Goal: Transaction & Acquisition: Subscribe to service/newsletter

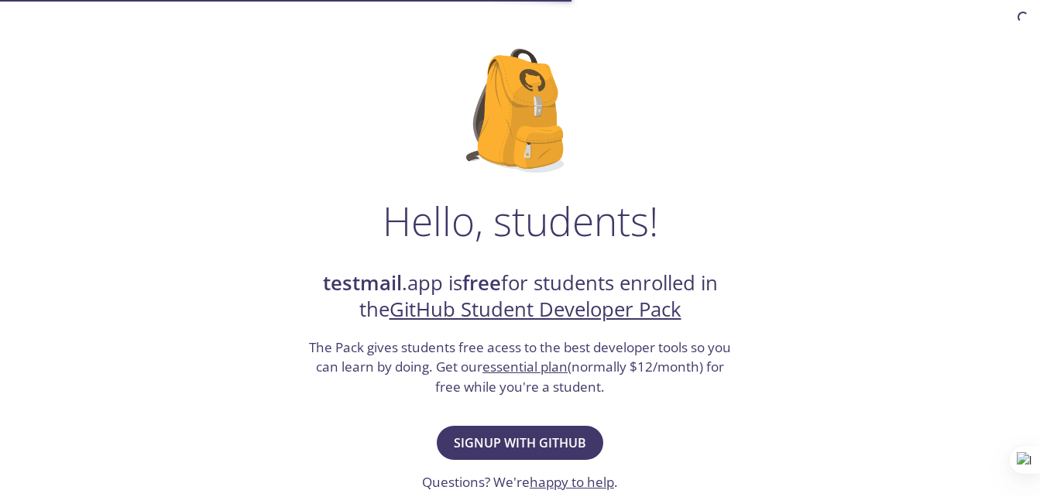
scroll to position [147, 0]
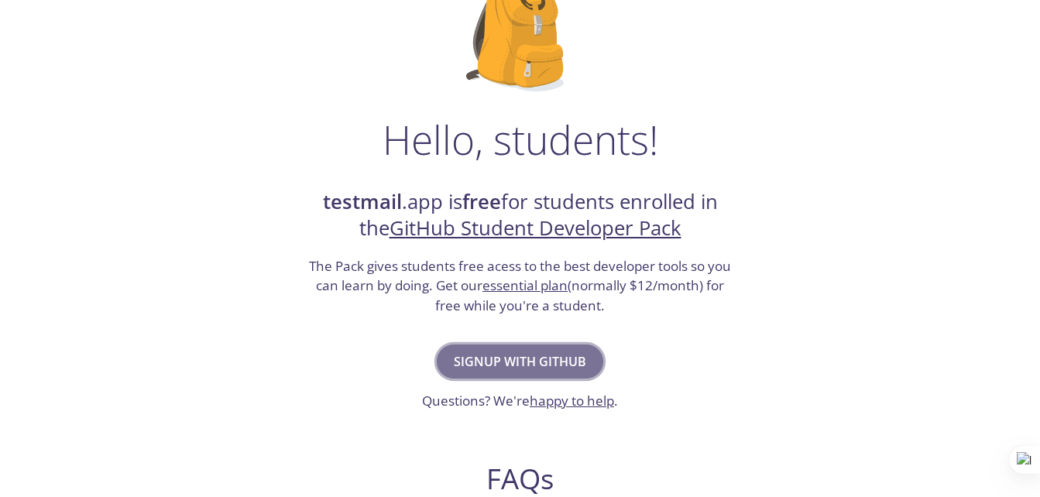
click at [492, 351] on span "Signup with GitHub" at bounding box center [520, 362] width 132 height 22
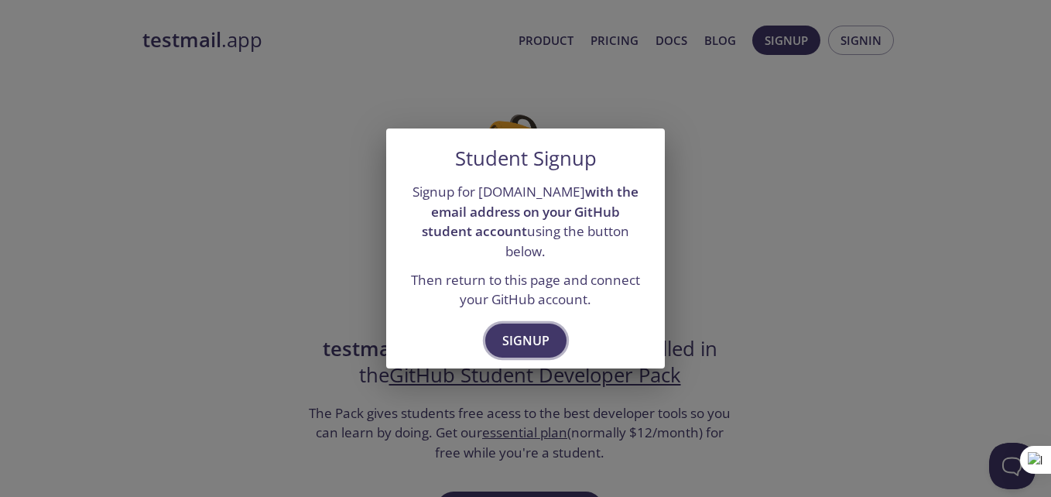
click at [510, 334] on span "Signup" at bounding box center [525, 341] width 47 height 22
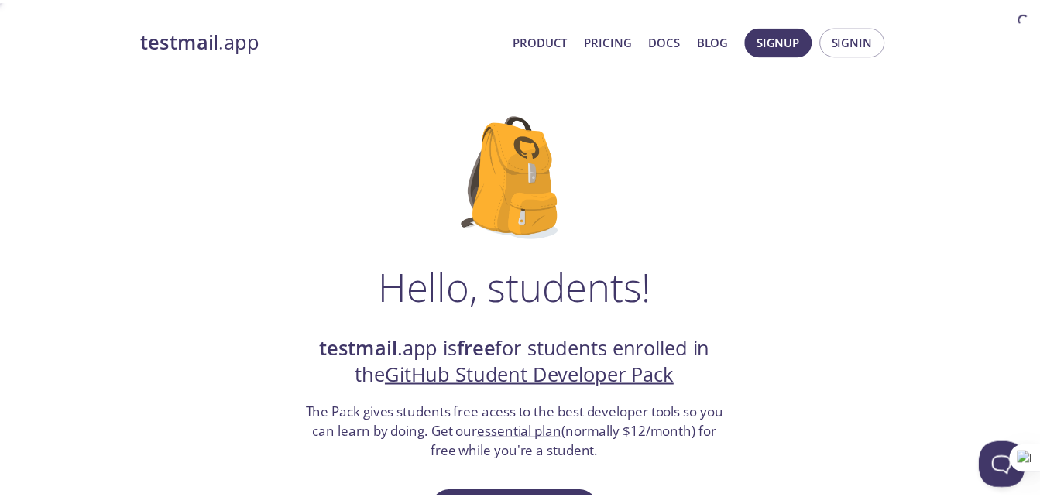
scroll to position [147, 0]
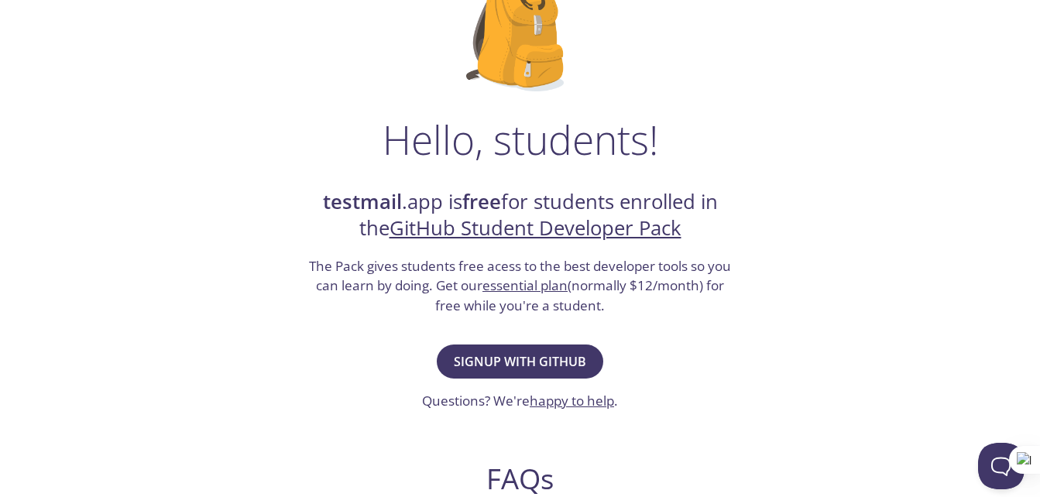
click at [427, 224] on link "GitHub Student Developer Pack" at bounding box center [535, 227] width 292 height 27
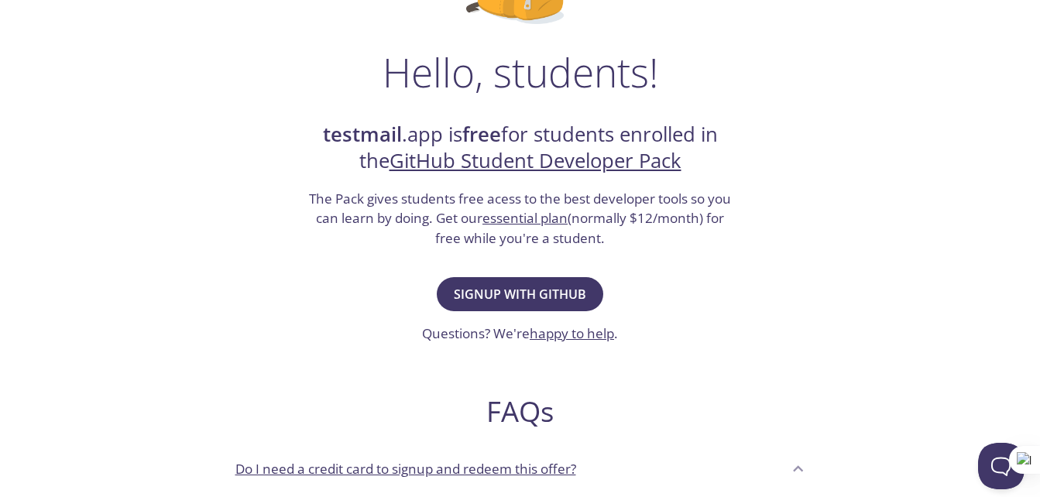
scroll to position [238, 0]
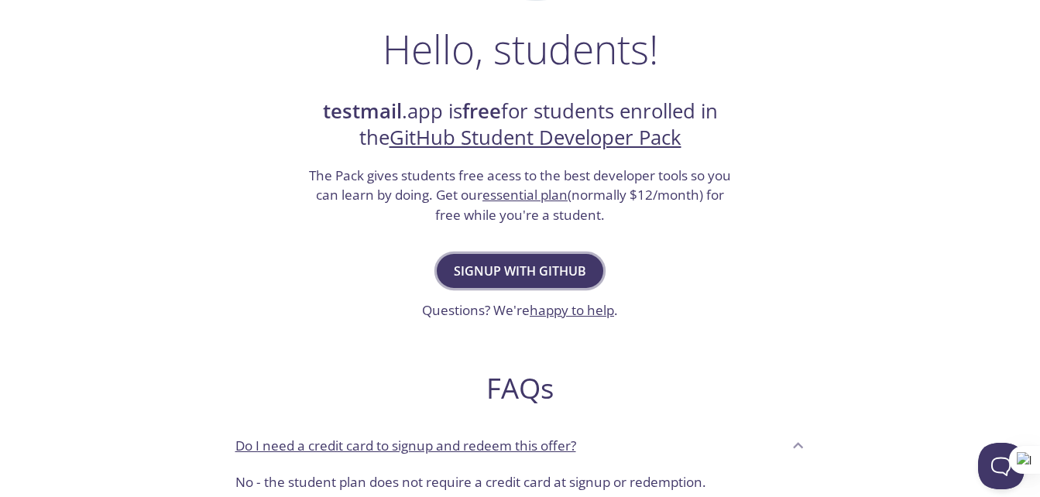
click at [462, 275] on span "Signup with GitHub" at bounding box center [520, 271] width 132 height 22
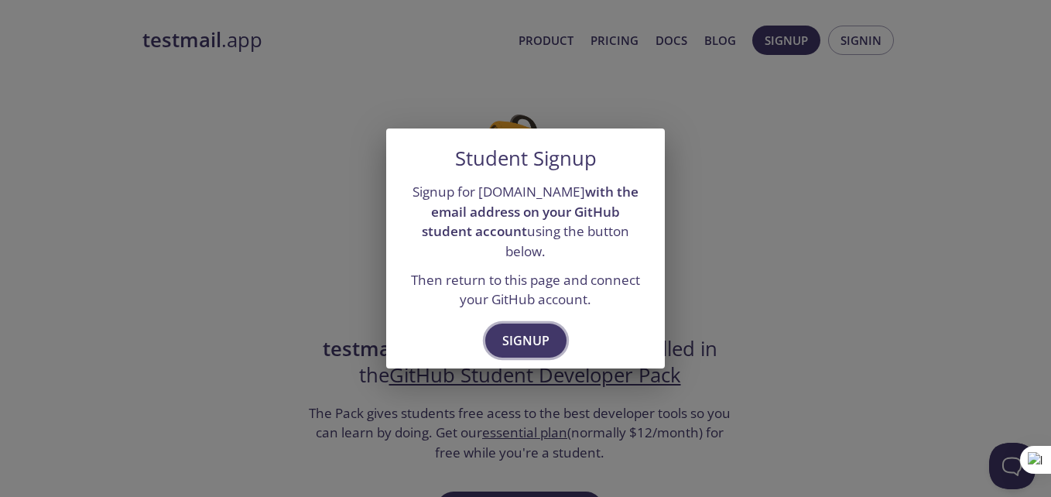
click at [497, 326] on button "Signup" at bounding box center [525, 341] width 81 height 34
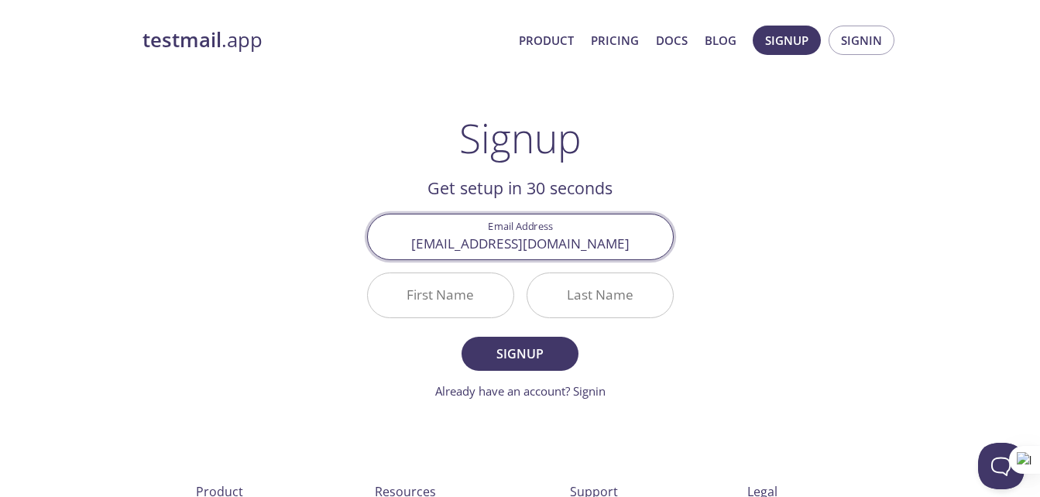
click at [451, 241] on input "santanuu.ganguly.ece.2022@tint.edu.in" at bounding box center [520, 236] width 305 height 44
type input "[PERSON_NAME][EMAIL_ADDRESS][DOMAIN_NAME]"
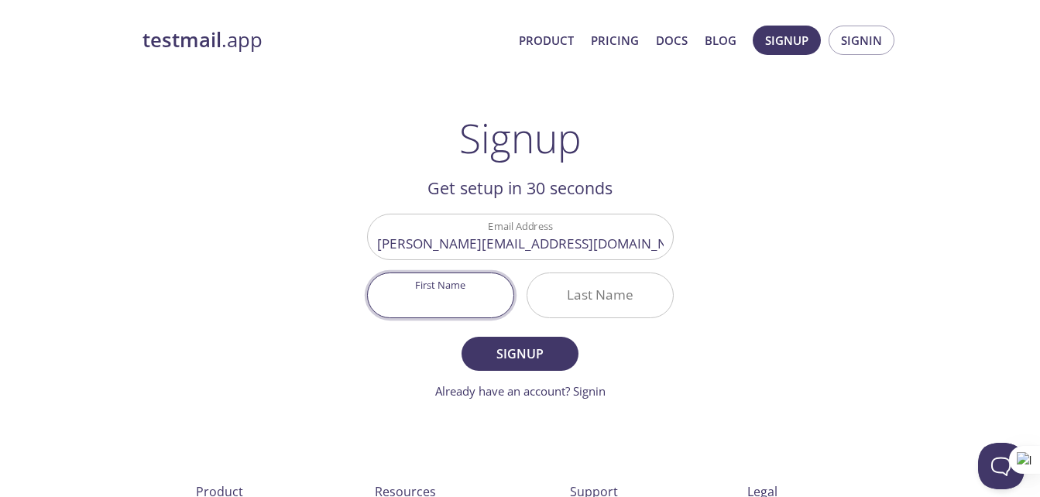
click at [444, 305] on input "First Name" at bounding box center [441, 295] width 146 height 44
type input "[PERSON_NAME]"
type input "Ganguly"
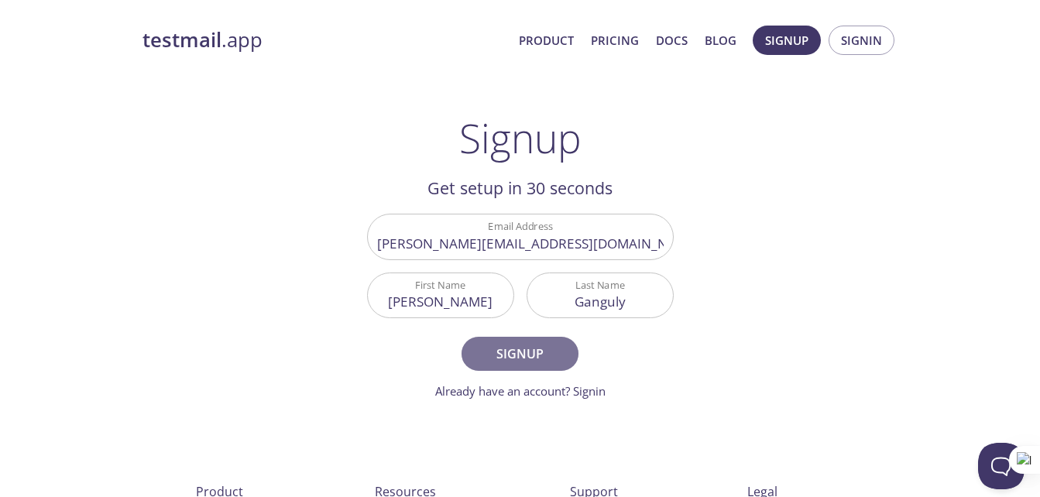
click at [487, 361] on span "Signup" at bounding box center [519, 354] width 82 height 22
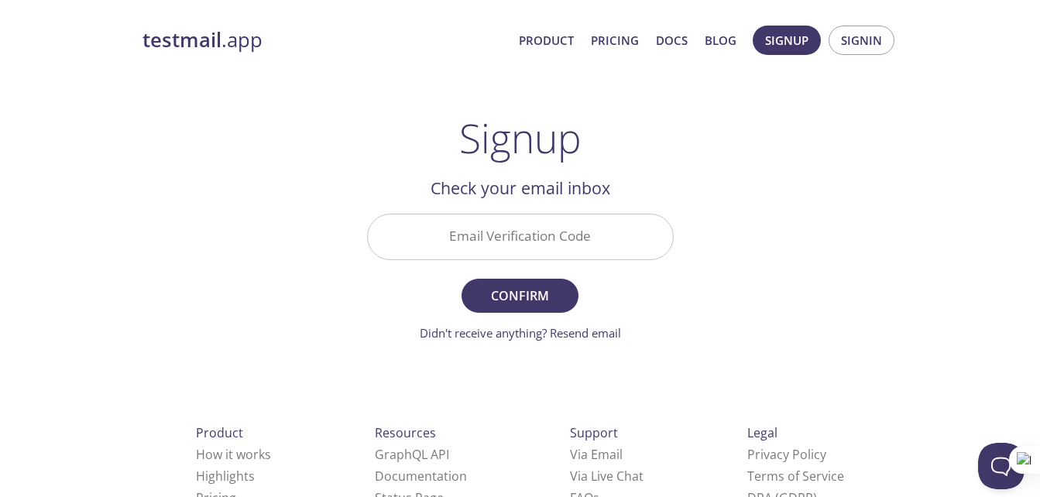
click at [455, 252] on input "Email Verification Code" at bounding box center [520, 236] width 305 height 44
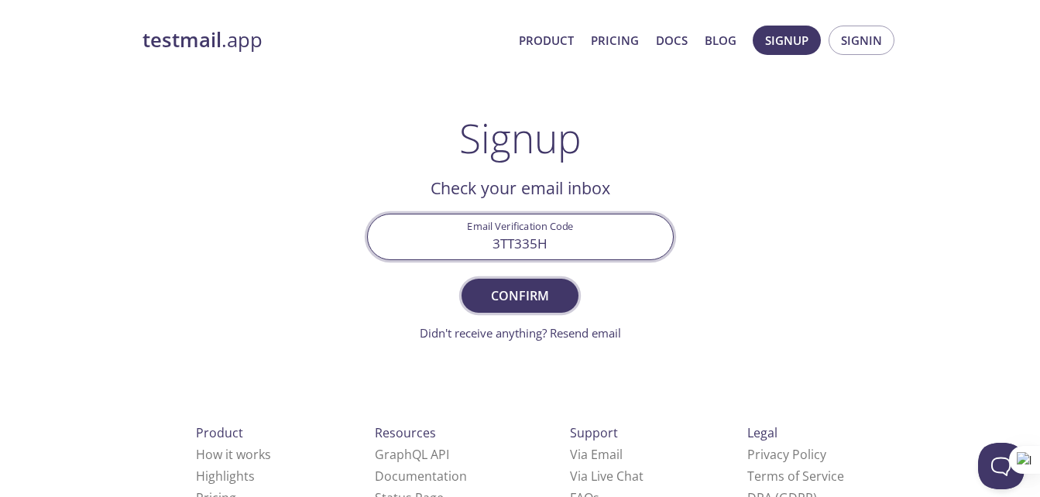
type input "3TT335H"
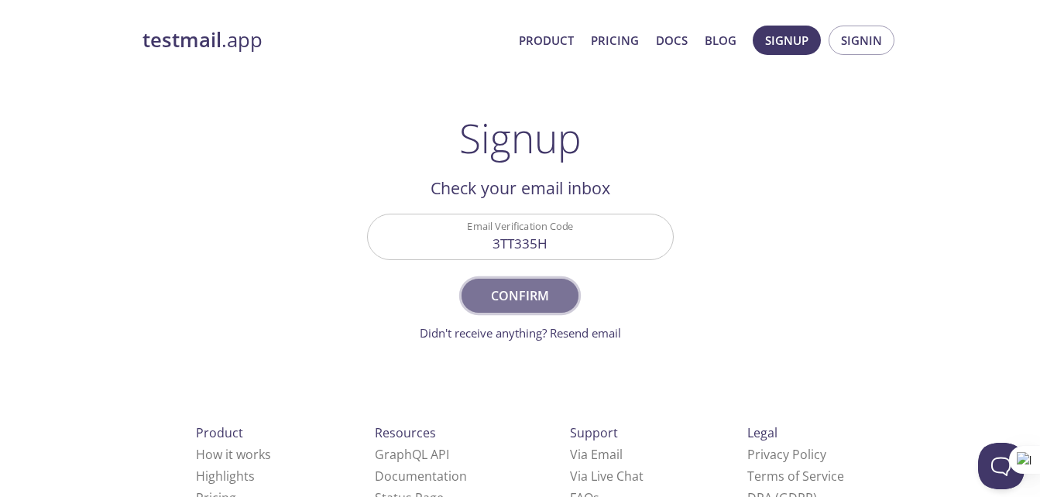
click at [486, 282] on button "Confirm" at bounding box center [519, 296] width 116 height 34
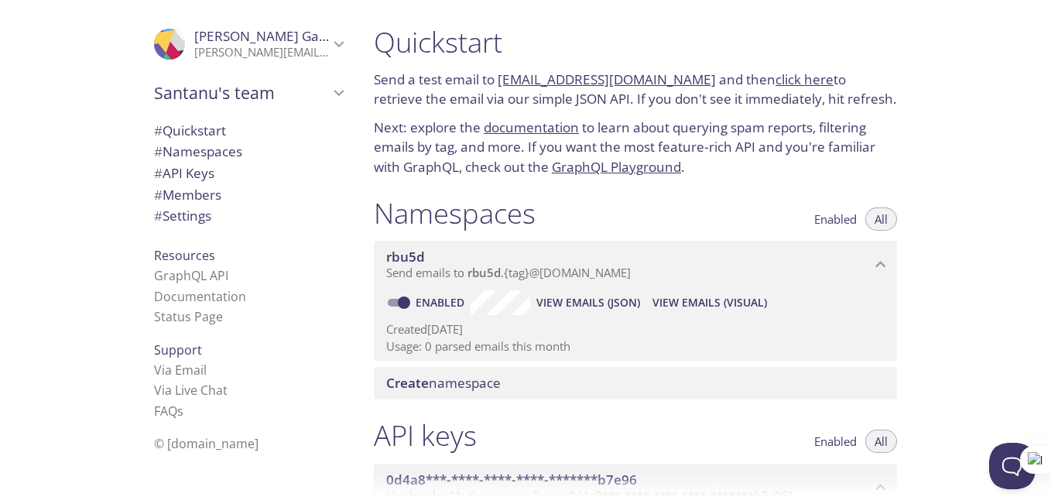
click at [454, 230] on h1 "Namespaces" at bounding box center [455, 213] width 162 height 35
click at [164, 370] on link "Via Email" at bounding box center [180, 370] width 53 height 17
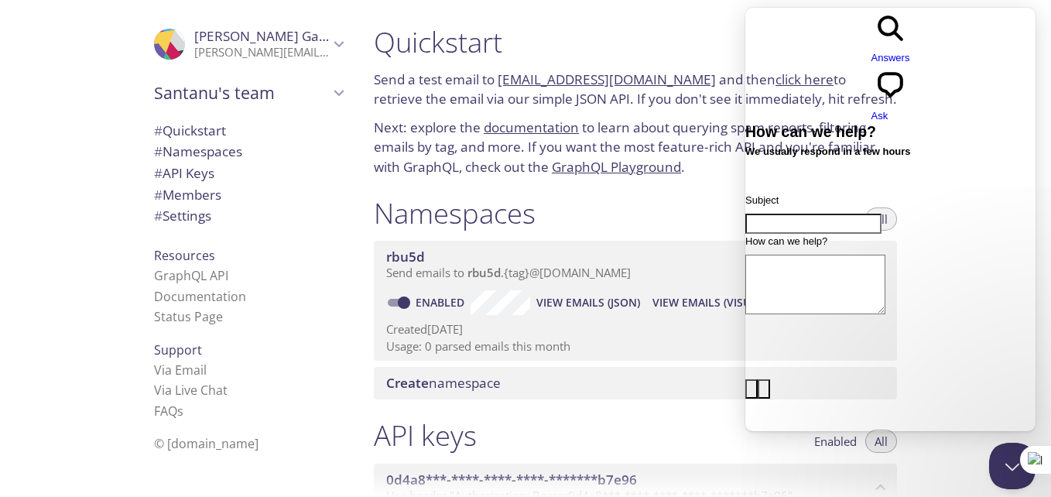
click at [660, 221] on div "Namespaces Enabled All" at bounding box center [635, 215] width 523 height 39
click at [715, 406] on div "Namespaces Enabled All rbu5d Send emails to rbu5d . {tag} @[DOMAIN_NAME] Enable…" at bounding box center [636, 298] width 548 height 223
